Goal: Complete application form

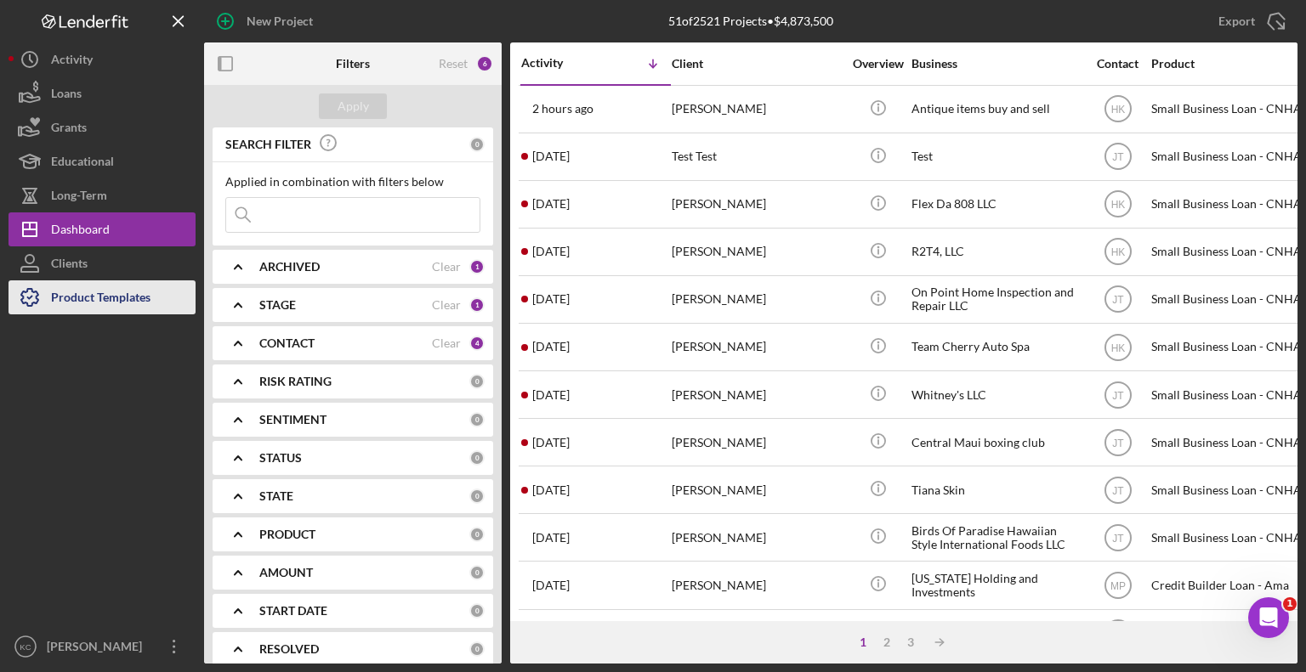
click at [89, 308] on div "Product Templates" at bounding box center [100, 300] width 99 height 38
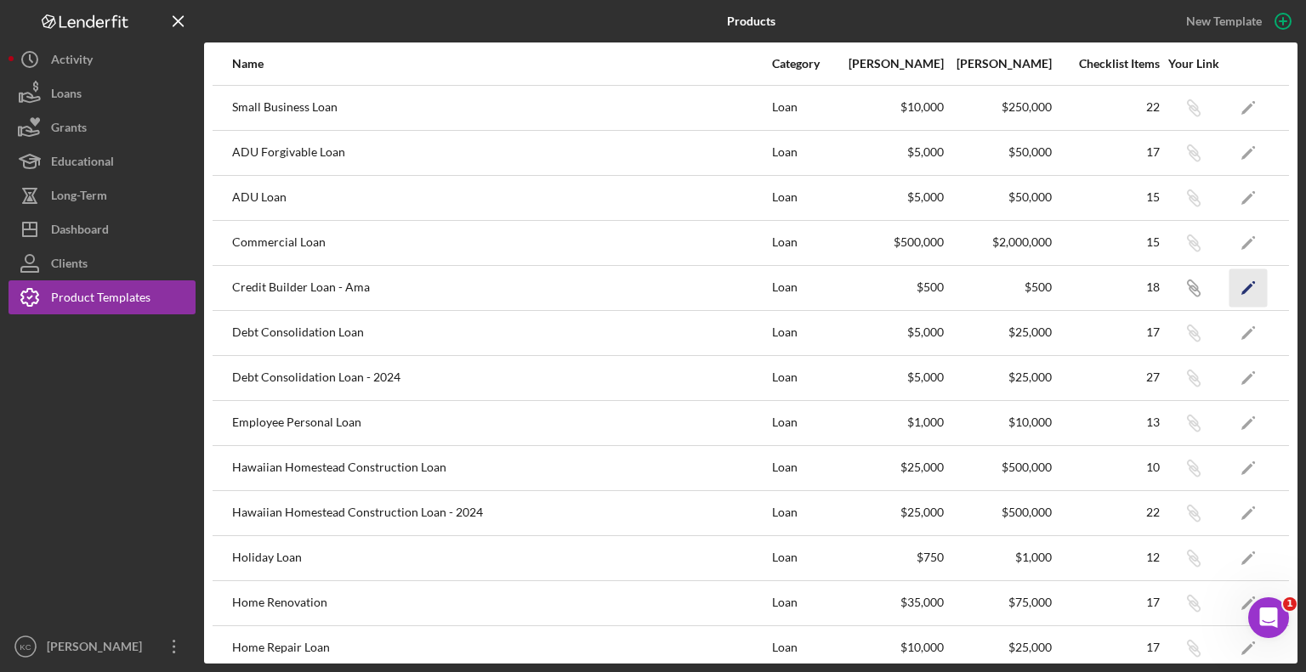
click at [1229, 292] on icon "Icon/Edit" at bounding box center [1248, 288] width 38 height 38
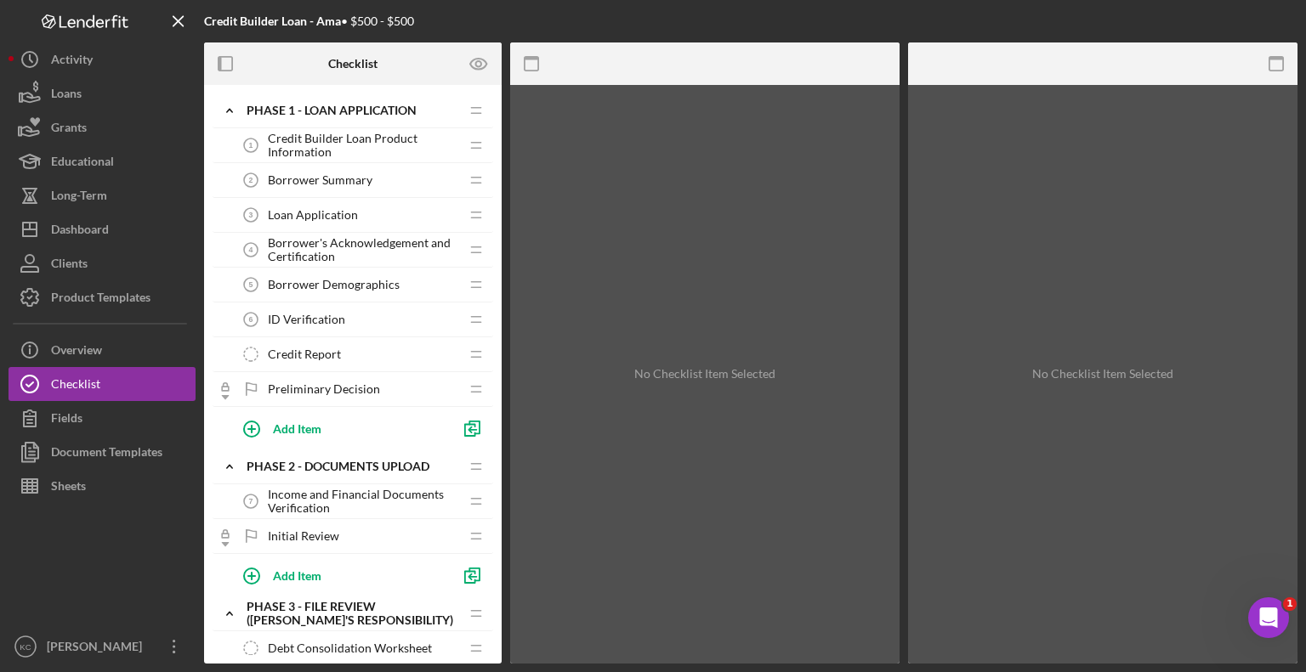
click at [309, 219] on span "Loan Application" at bounding box center [313, 215] width 90 height 14
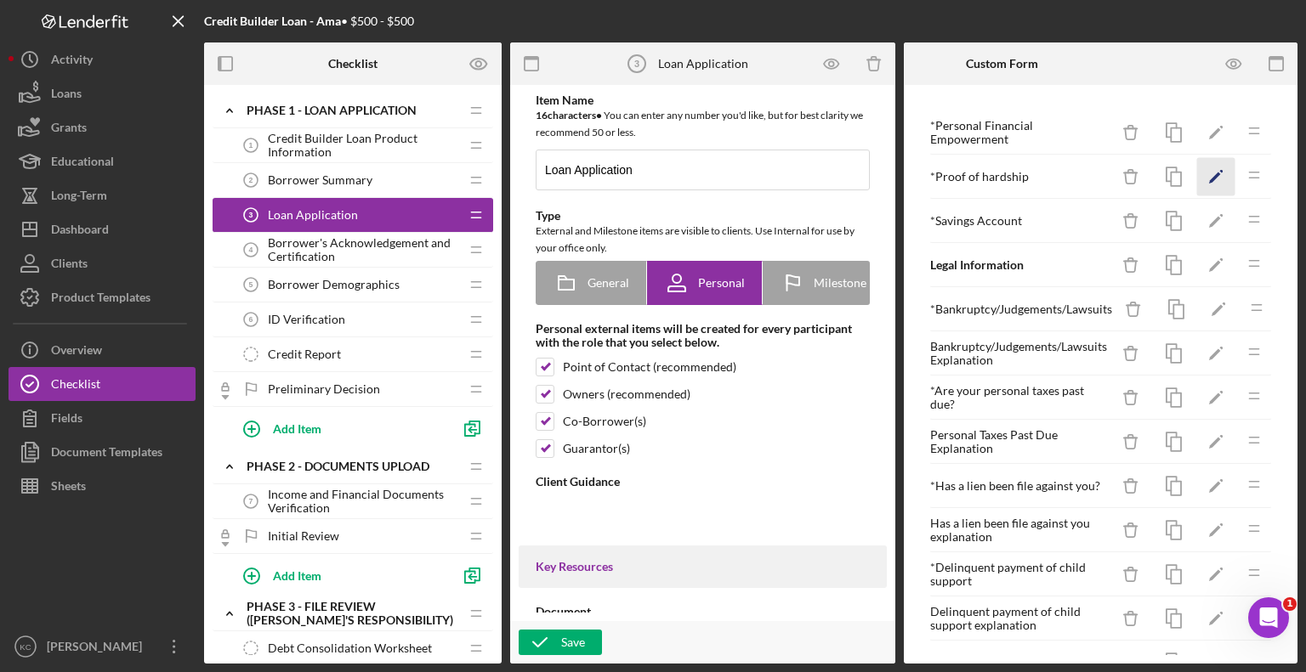
type textarea "<div>Please complete the Credit Builder Application form by clicking on the "Co…"
type textarea "<div>Thank you for completing your application for a debt consolidation loan!</…"
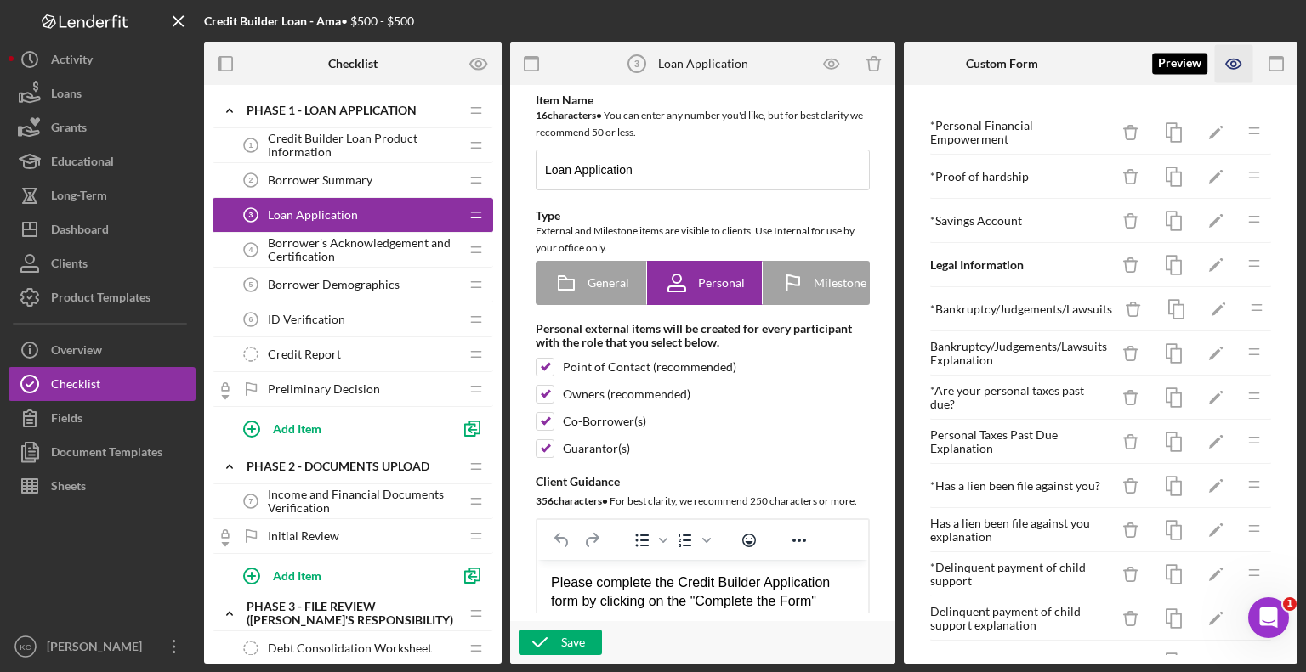
click at [1234, 65] on icon "button" at bounding box center [1234, 64] width 38 height 38
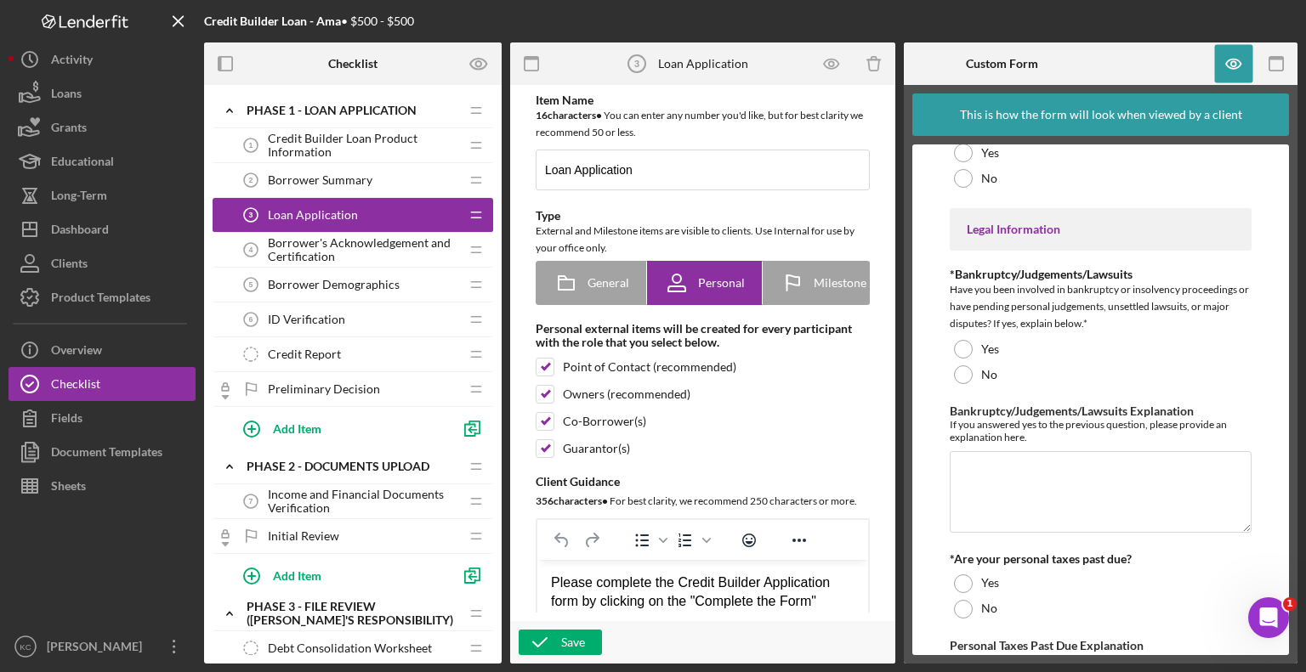
scroll to position [320, 0]
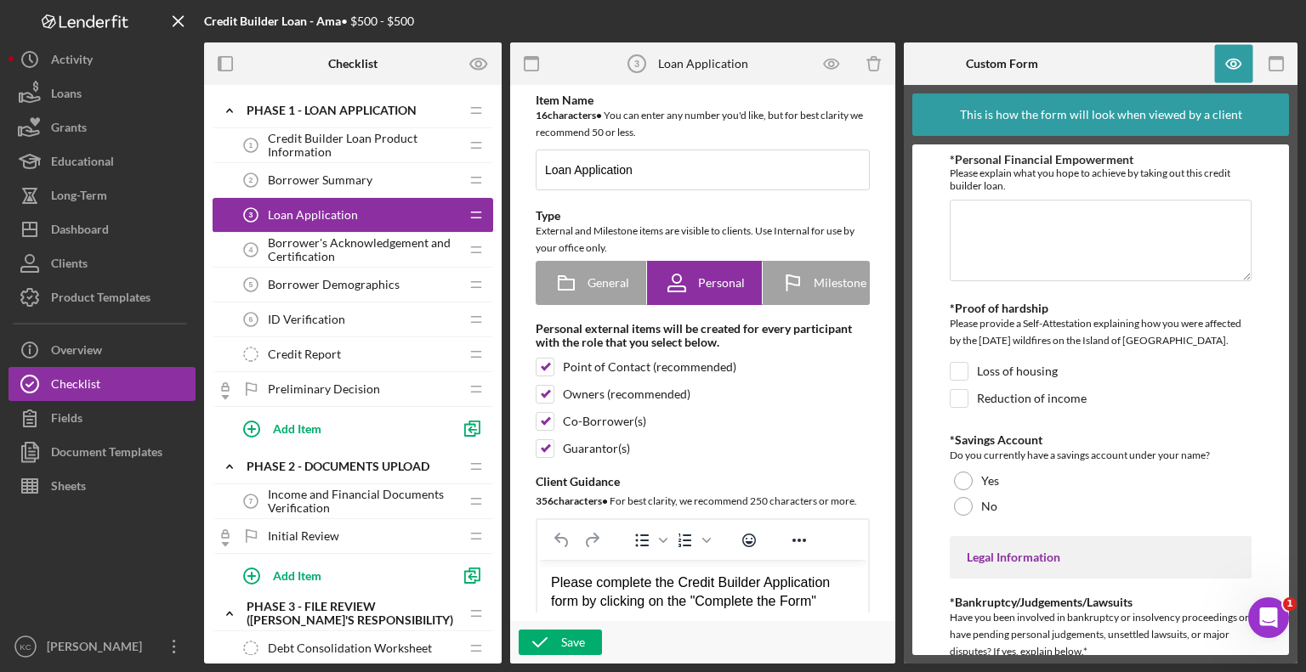
scroll to position [320, 0]
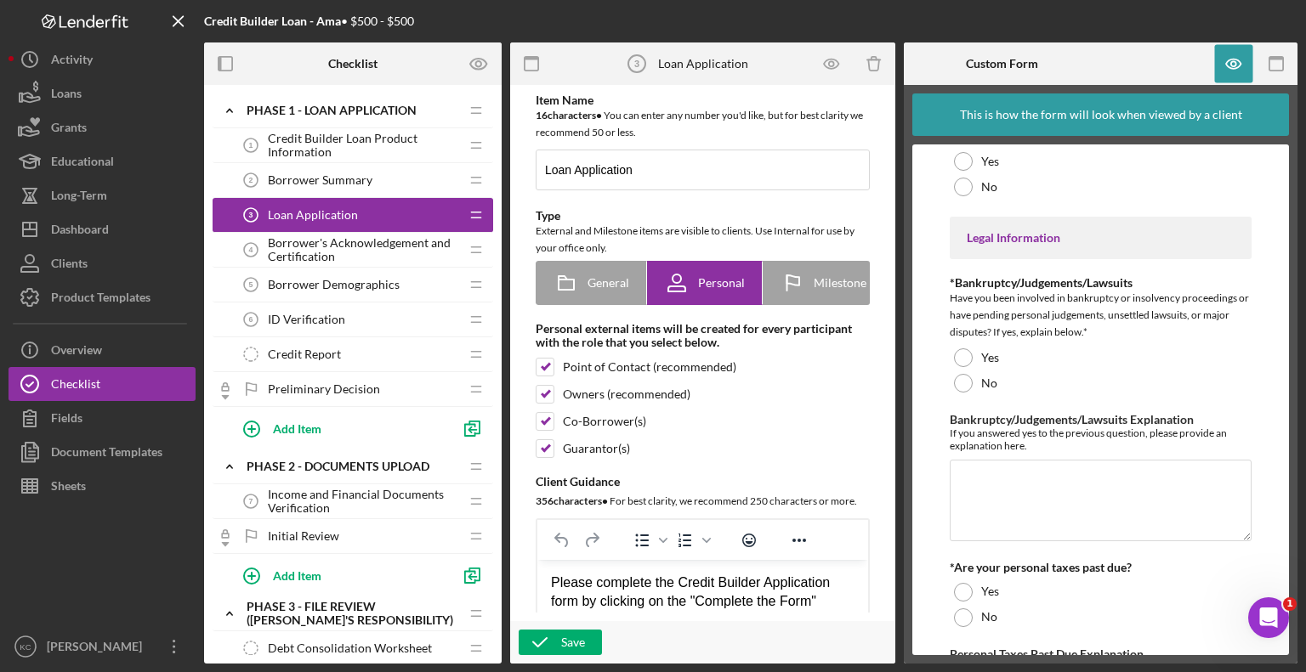
click at [797, 434] on div "Item Name 16 character s • You can enter any number you'd like, but for best cl…" at bounding box center [703, 434] width 368 height 680
